Goal: Task Accomplishment & Management: Use online tool/utility

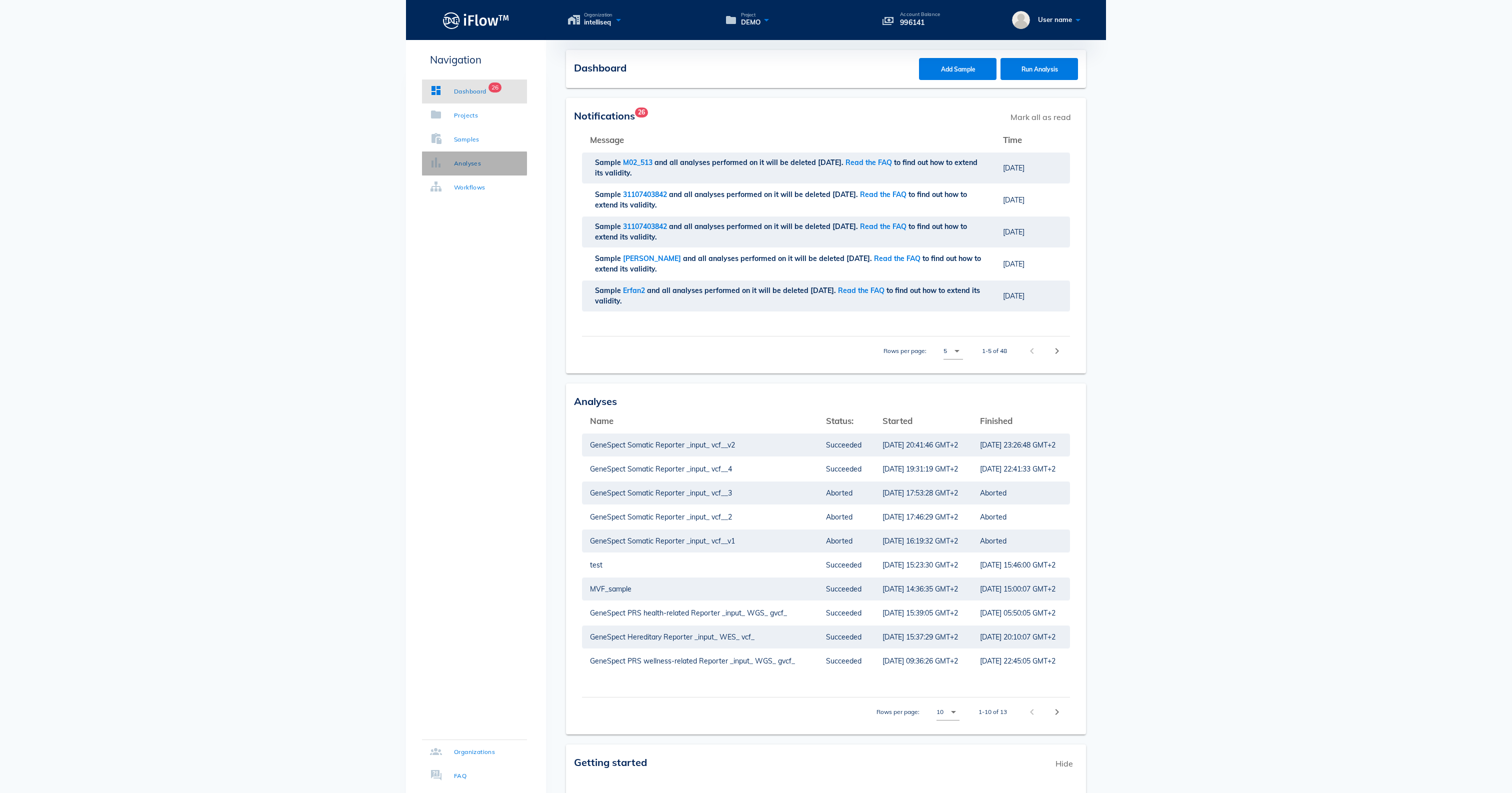
click at [470, 161] on div "Analyses" at bounding box center [467, 163] width 27 height 10
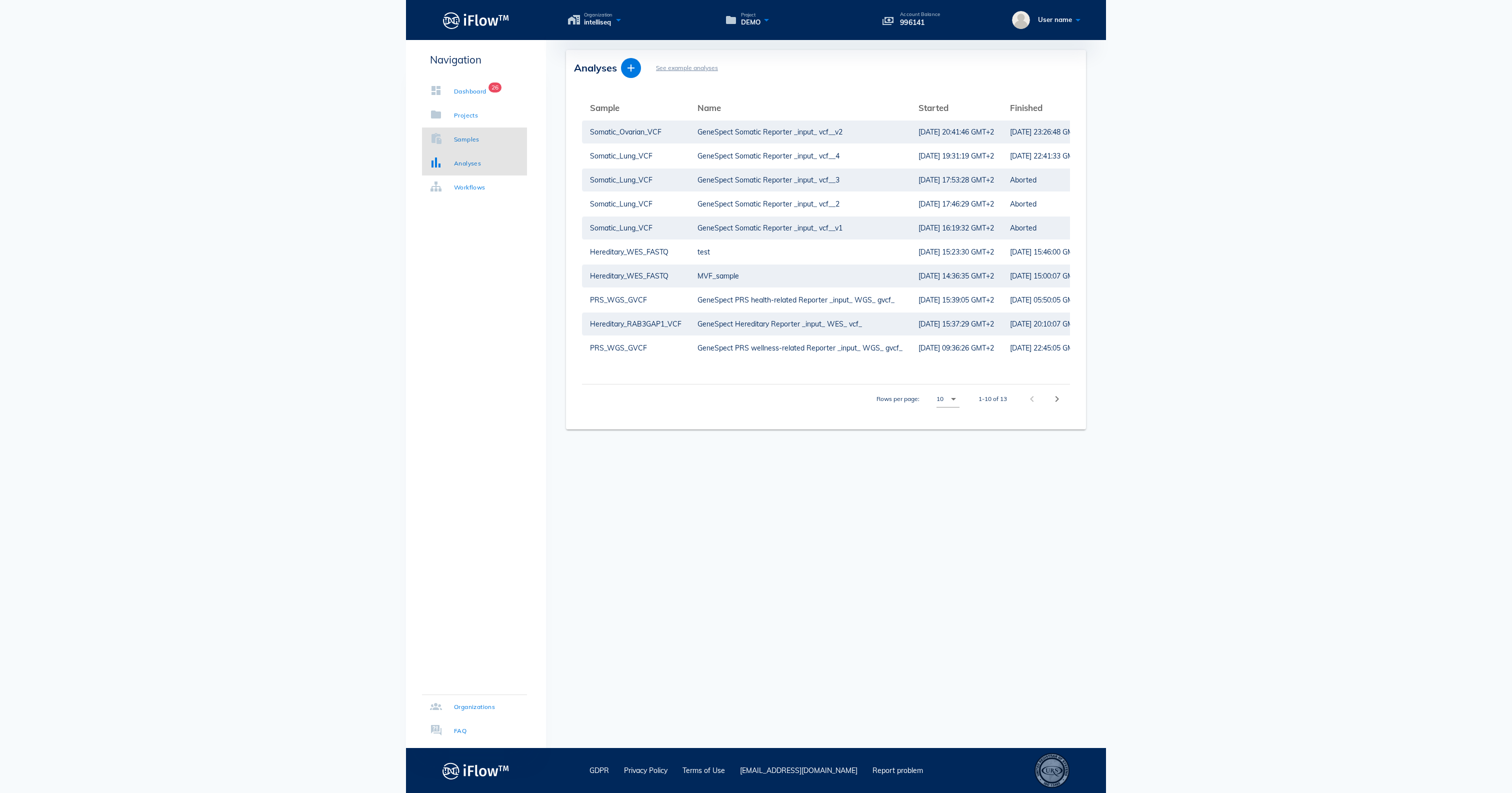
click at [473, 137] on div "Samples" at bounding box center [466, 139] width 25 height 10
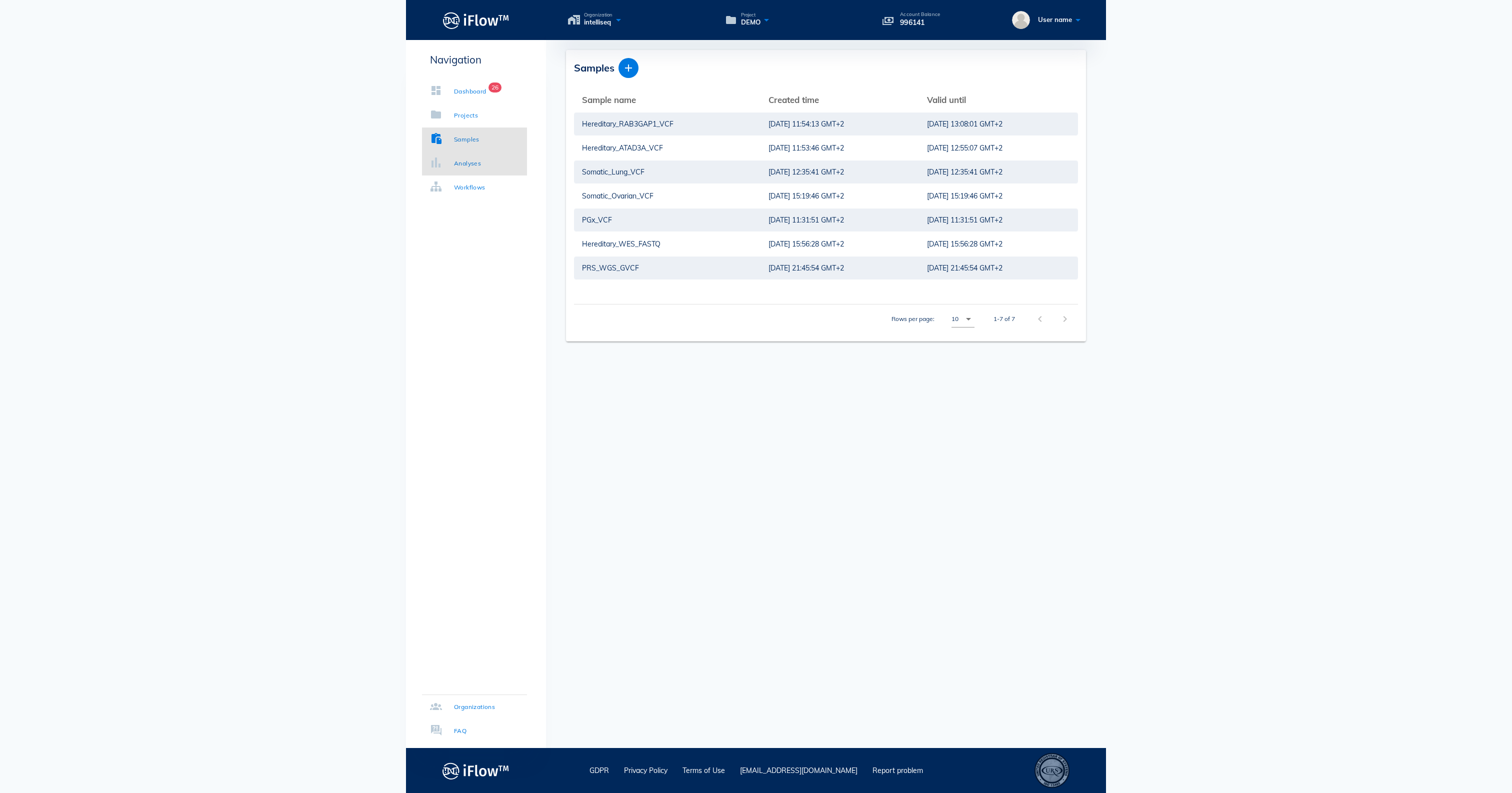
click at [502, 160] on link "Analyses" at bounding box center [474, 163] width 105 height 24
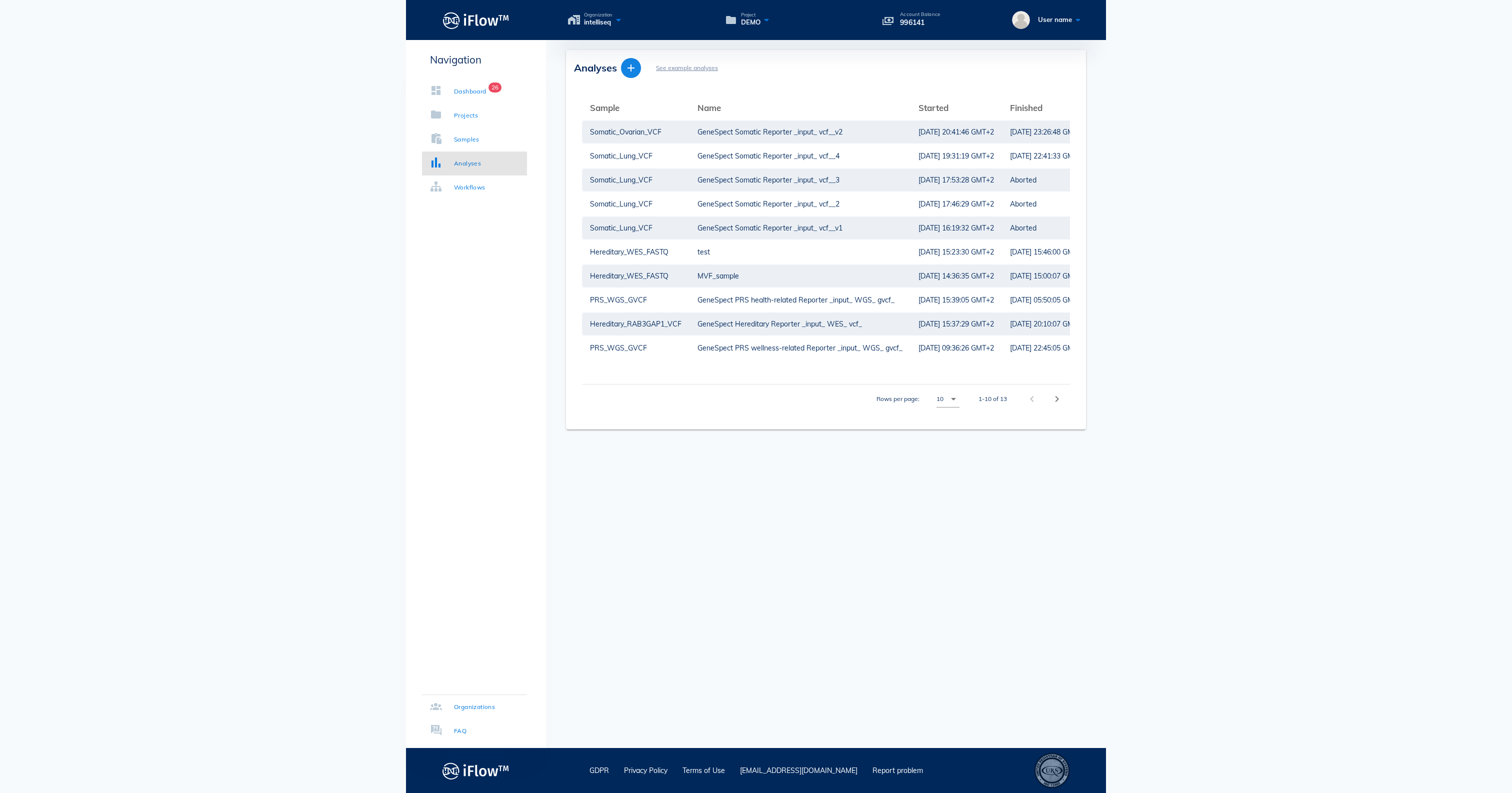
click at [632, 69] on icon "button" at bounding box center [631, 68] width 12 height 12
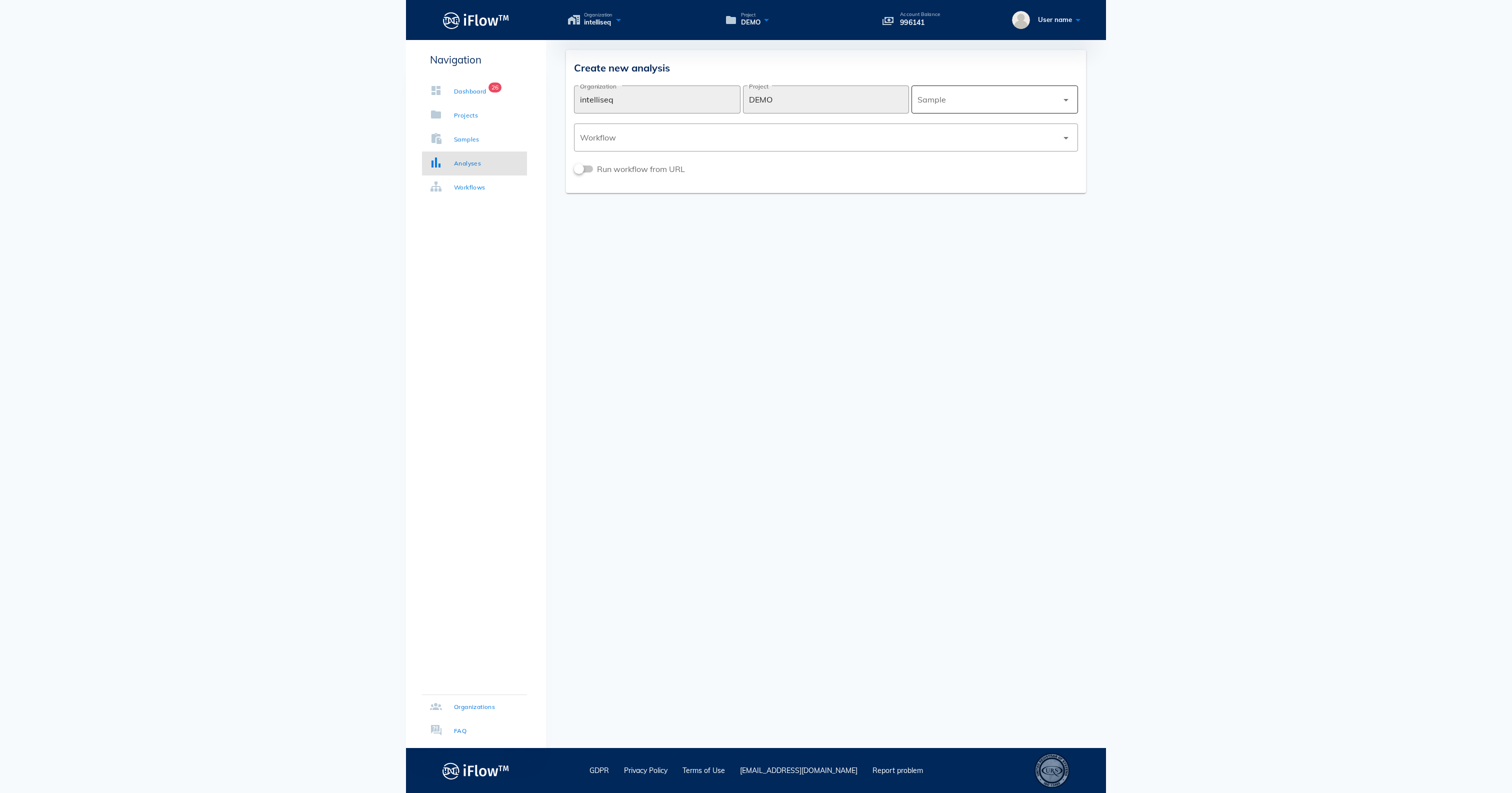
click at [984, 96] on div at bounding box center [987, 99] width 140 height 24
click at [954, 149] on div "PGx_VCF" at bounding box center [995, 149] width 150 height 9
click at [901, 132] on div at bounding box center [819, 137] width 478 height 24
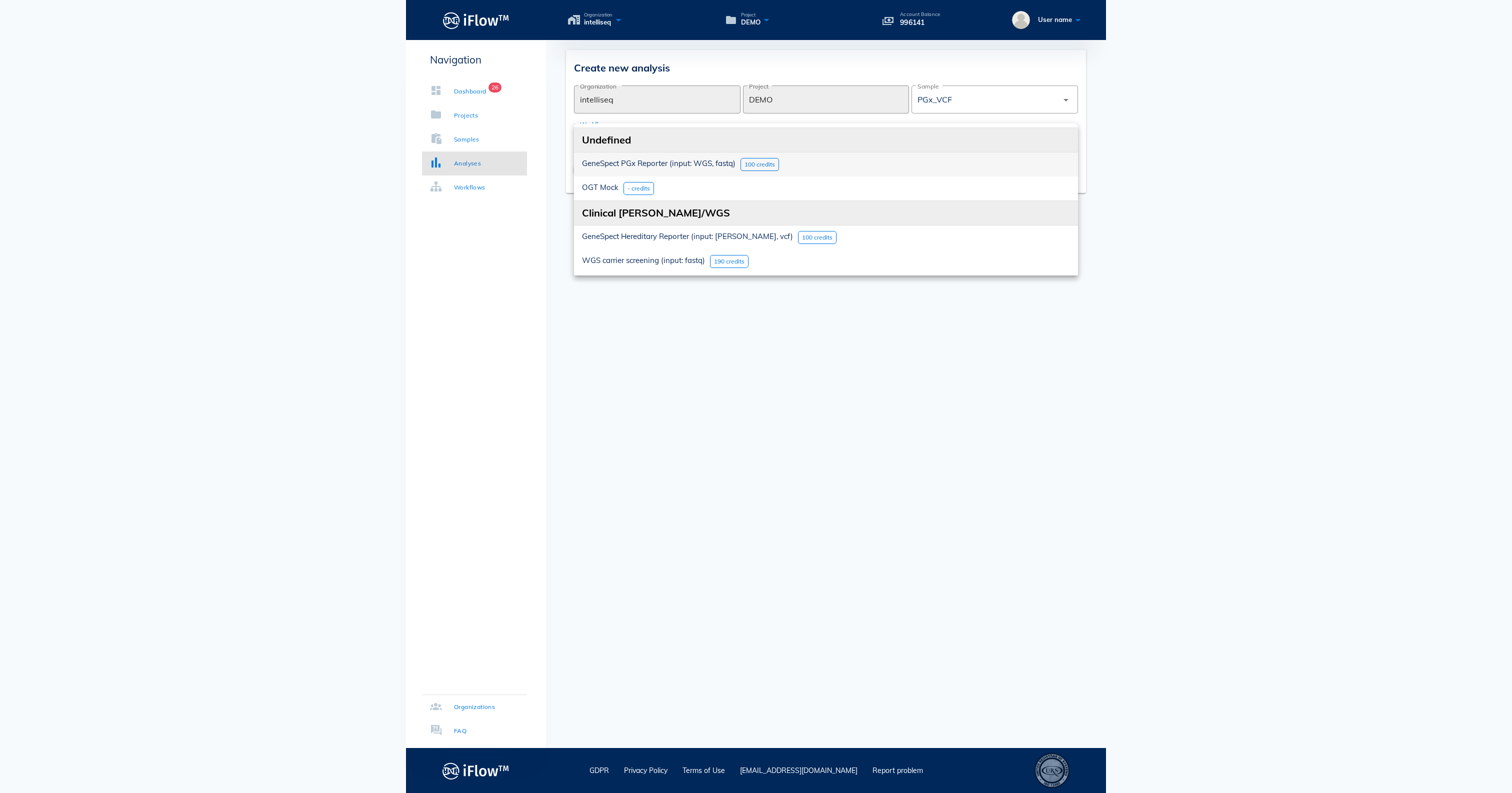
click at [708, 166] on span "GeneSpect PGx Reporter (input: WGS, fastq)" at bounding box center [659, 163] width 154 height 9
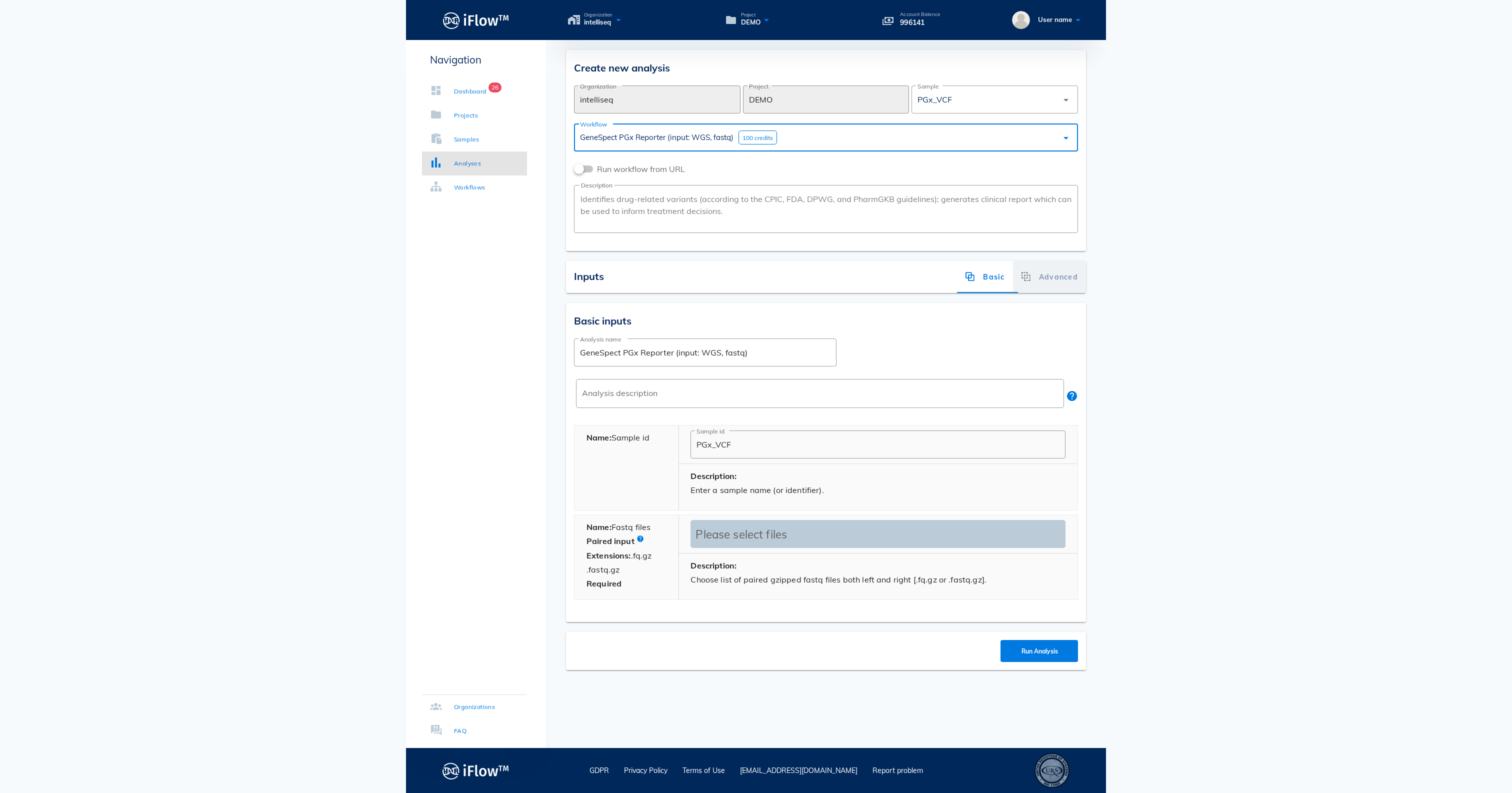
click at [1060, 283] on div "Advanced" at bounding box center [1049, 277] width 73 height 32
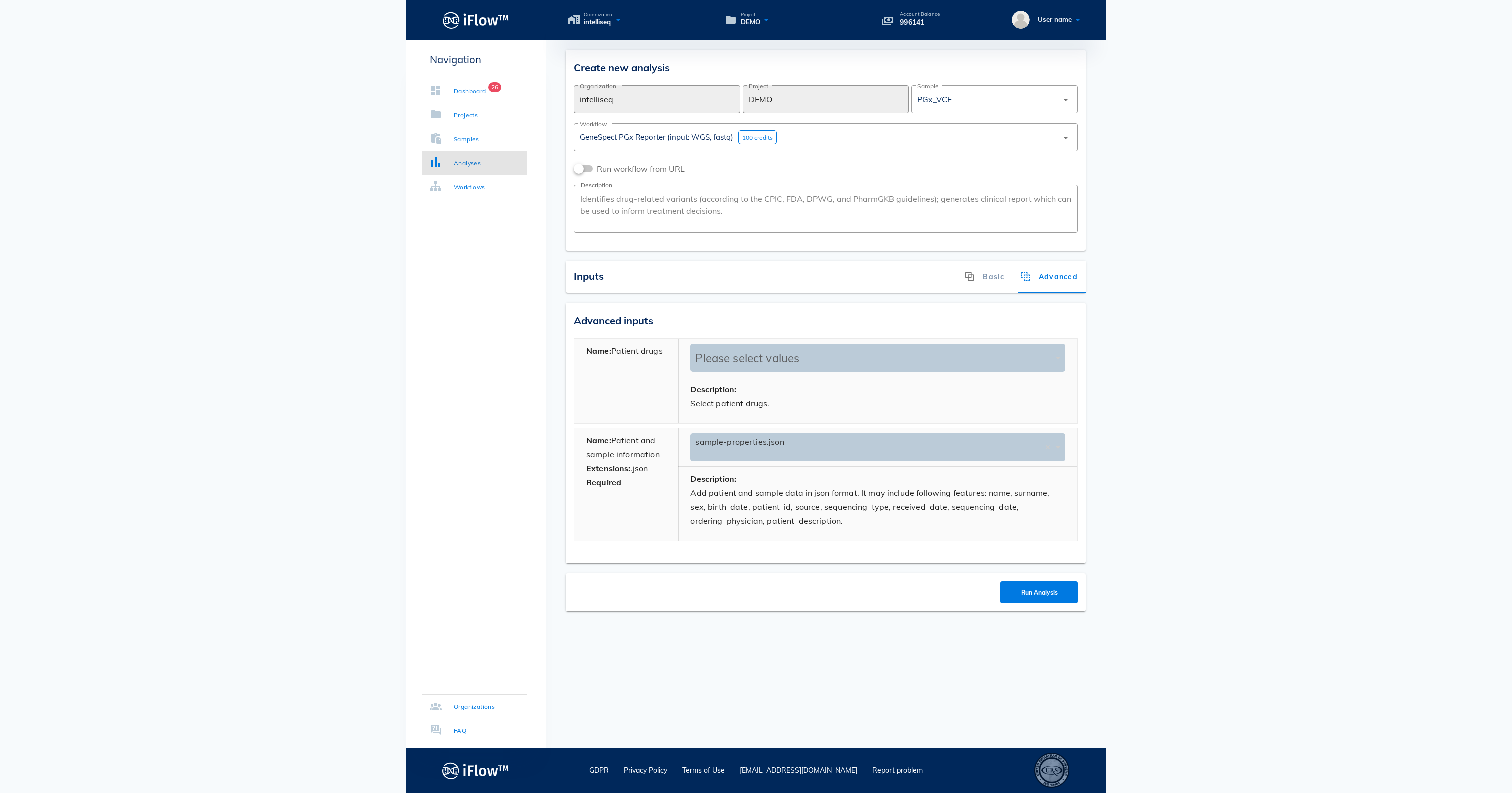
click at [826, 359] on div "Please select values" at bounding box center [873, 358] width 360 height 28
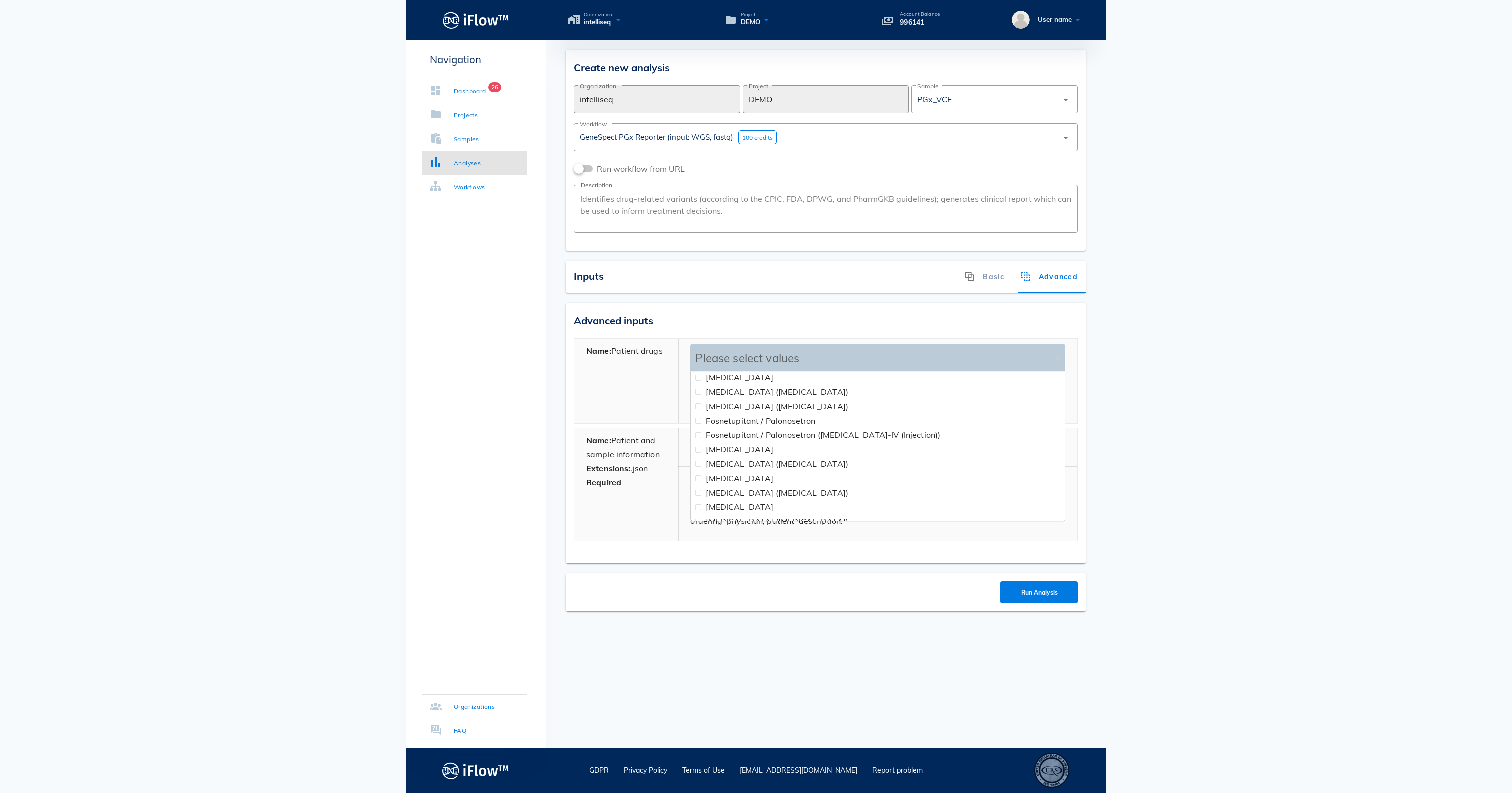
scroll to position [2645, 0]
click at [1314, 283] on body "Organization intelliseq Project DEMO Account Balance 996141 User name Navigatio…" at bounding box center [756, 396] width 1512 height 793
